Goal: Information Seeking & Learning: Learn about a topic

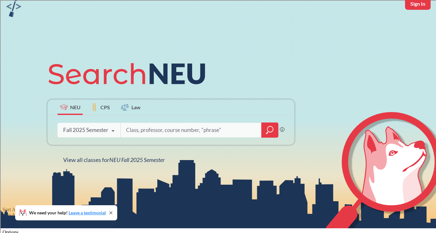
scroll to position [49, 0]
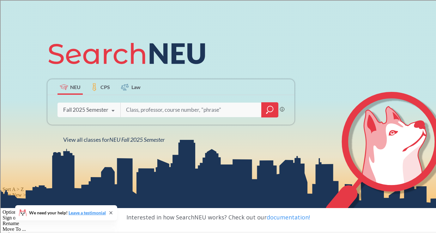
click at [217, 112] on input "search" at bounding box center [190, 109] width 131 height 13
click at [270, 107] on icon "magnifying glass" at bounding box center [270, 109] width 8 height 9
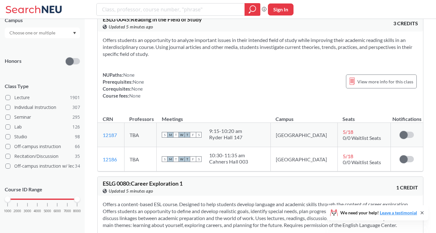
scroll to position [15, 0]
drag, startPoint x: 10, startPoint y: 199, endPoint x: 17, endPoint y: 199, distance: 7.3
click at [17, 199] on div at bounding box center [18, 199] width 6 height 6
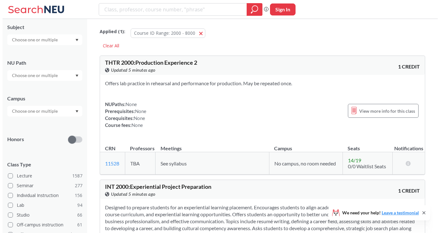
scroll to position [136, 0]
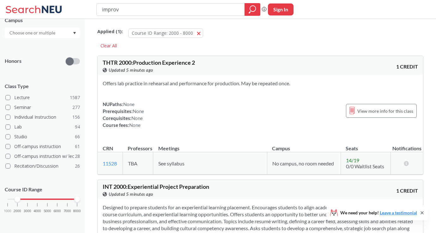
type input "improv"
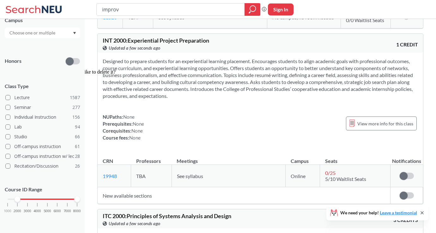
scroll to position [390, 0]
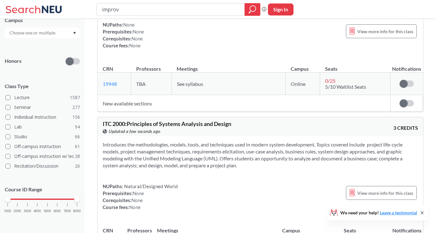
drag, startPoint x: 18, startPoint y: 199, endPoint x: 0, endPoint y: 197, distance: 17.7
click at [0, 197] on div "NEU CPS LAW Semesters Fall 2025 Subject NU Path Campus Honors Class Type Lectur…" at bounding box center [42, 126] width 85 height 214
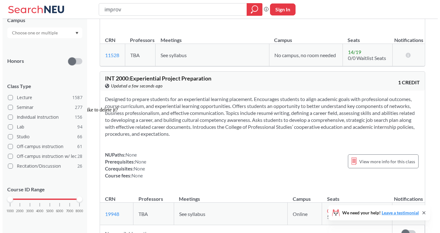
scroll to position [0, 0]
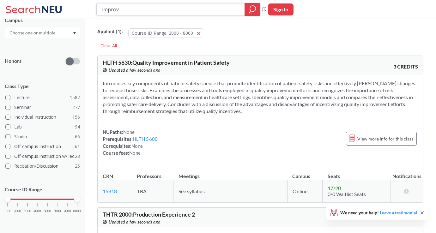
click at [254, 6] on icon "magnifying glass" at bounding box center [253, 9] width 6 height 6
click at [201, 33] on span "button" at bounding box center [201, 33] width 0 height 6
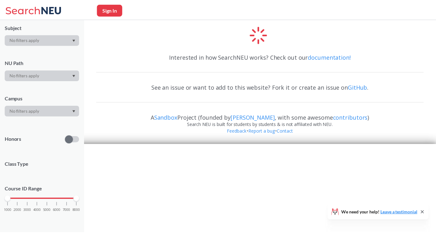
scroll to position [136, 0]
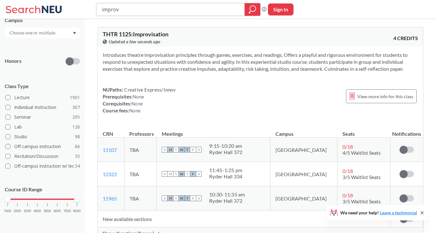
click at [251, 10] on icon "magnifying glass" at bounding box center [252, 9] width 8 height 9
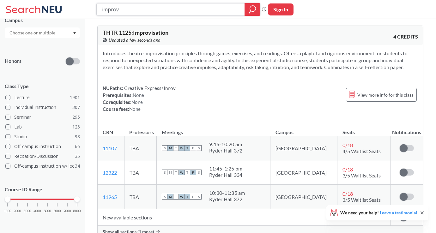
scroll to position [0, 0]
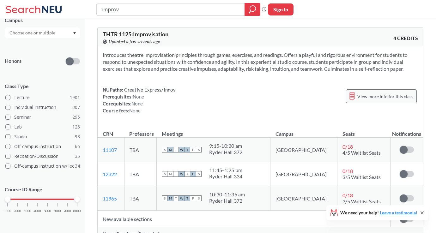
click at [371, 98] on span "View more info for this class" at bounding box center [385, 97] width 56 height 8
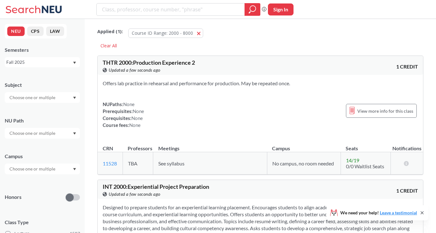
type input "improv"
